Goal: Task Accomplishment & Management: Manage account settings

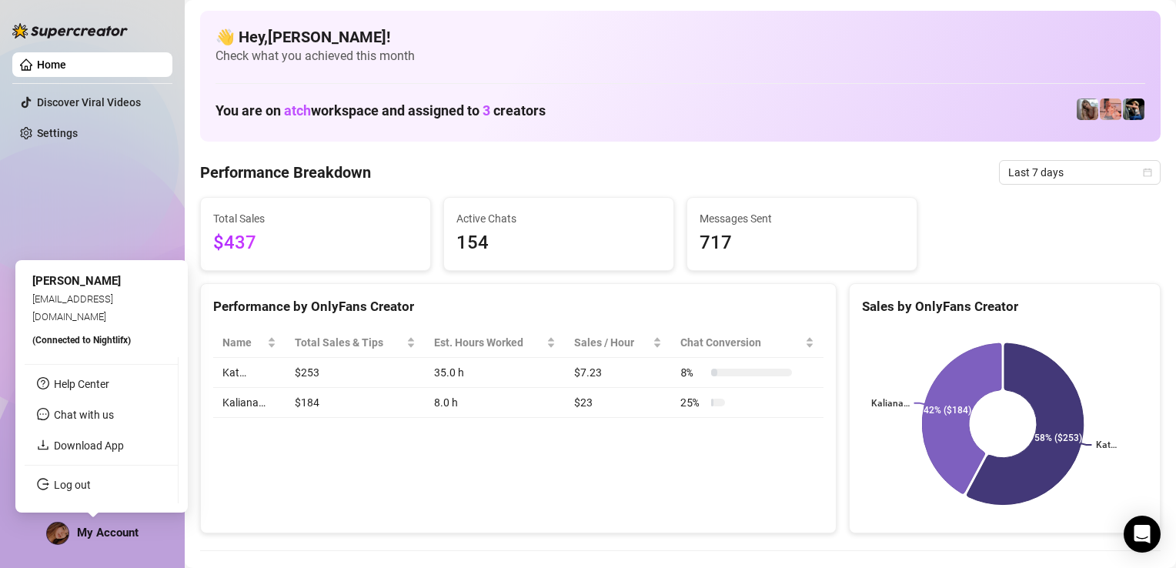
click at [63, 528] on img at bounding box center [58, 534] width 22 height 22
click at [54, 481] on link "Log out" at bounding box center [72, 485] width 37 height 12
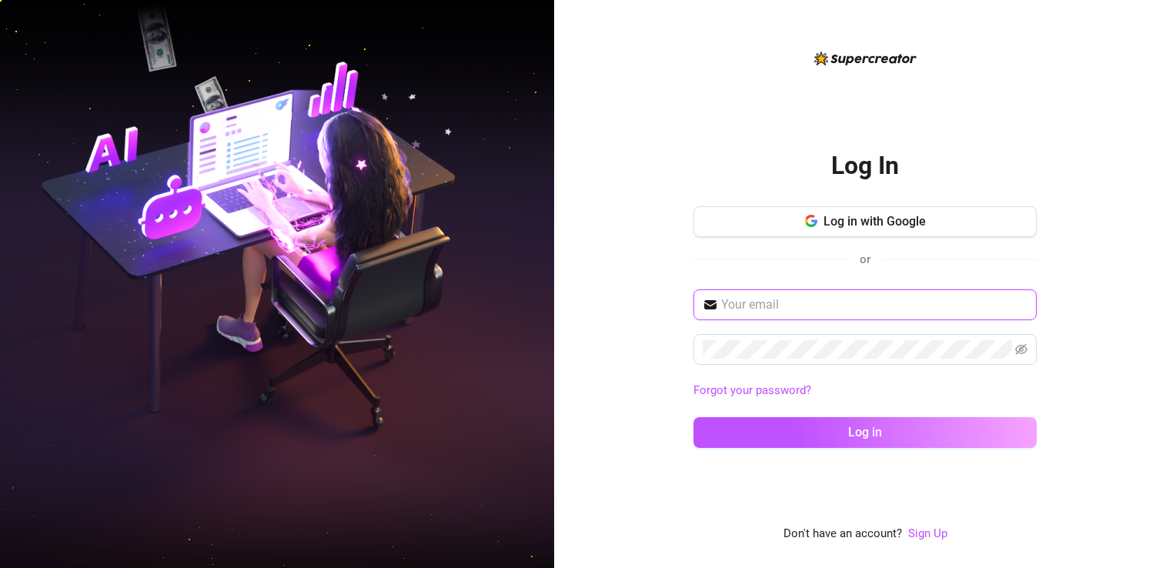
click at [755, 309] on input "text" at bounding box center [874, 305] width 306 height 18
type input "[EMAIL_ADDRESS][DOMAIN_NAME]"
click at [693, 417] on button "Log in" at bounding box center [864, 432] width 343 height 31
